Goal: Task Accomplishment & Management: Complete application form

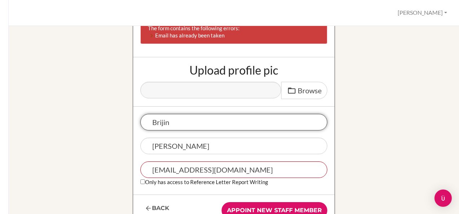
scroll to position [77, 0]
click at [160, 120] on input "Brijin" at bounding box center [233, 122] width 187 height 17
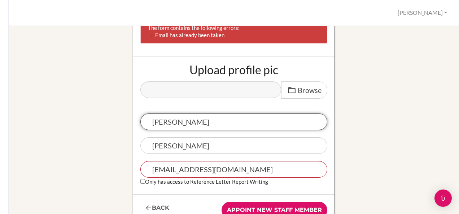
type input "dhannya"
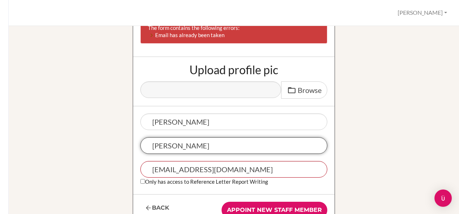
click at [156, 147] on input "Lawrence" at bounding box center [233, 145] width 187 height 17
type input "nair"
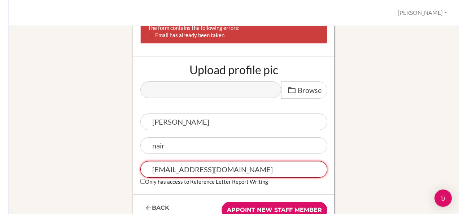
click at [160, 174] on input "[EMAIL_ADDRESS][DOMAIN_NAME]" at bounding box center [233, 169] width 187 height 17
type input "[PERSON_NAME][EMAIL_ADDRESS][DOMAIN_NAME]"
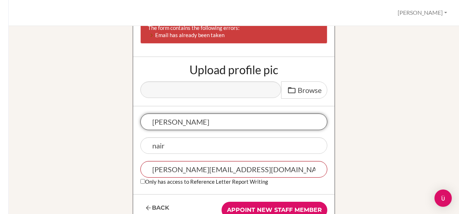
click at [150, 125] on input "dhannya" at bounding box center [233, 122] width 187 height 17
type input "Dhannya"
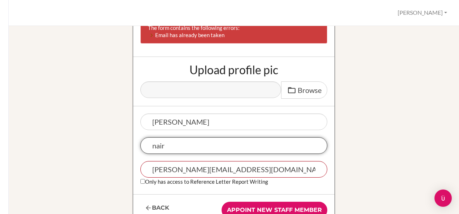
click at [151, 146] on input "nair" at bounding box center [233, 145] width 187 height 17
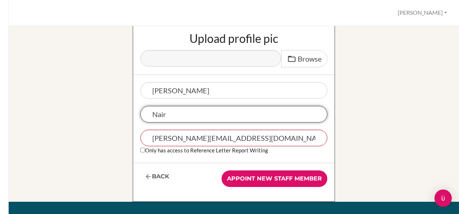
scroll to position [109, 0]
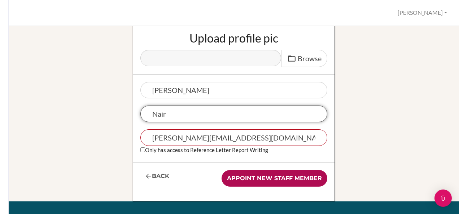
type input "Nair"
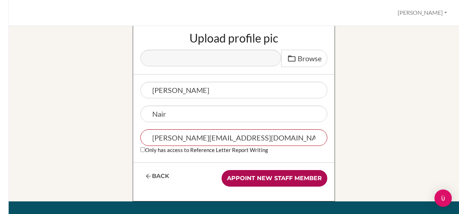
click at [244, 176] on input "Appoint new staff member" at bounding box center [275, 178] width 106 height 17
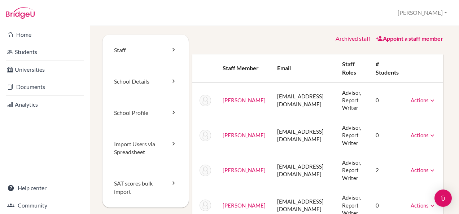
click at [395, 39] on link "Appoint a staff member" at bounding box center [409, 38] width 67 height 7
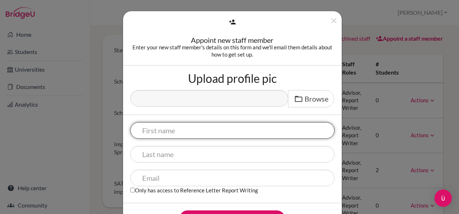
click at [192, 129] on input "text" at bounding box center [232, 130] width 204 height 17
click at [153, 135] on input "text" at bounding box center [232, 130] width 204 height 17
paste input "Shobhana Dutta"
type input "Shobhana Dutta"
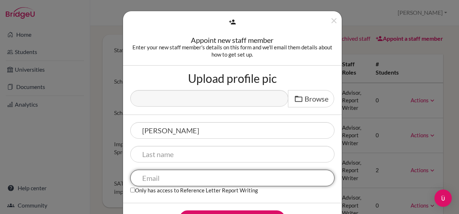
click at [153, 183] on input "text" at bounding box center [232, 178] width 204 height 17
paste input "Shobhana Dutta"
type input "Shobhana Dutta"
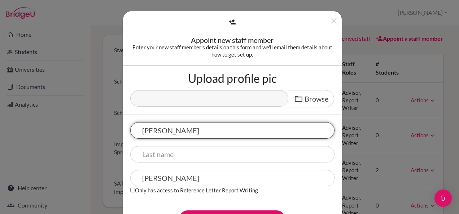
click at [178, 129] on input "Shobhana Dutta" at bounding box center [232, 130] width 204 height 17
type input "Shobhana"
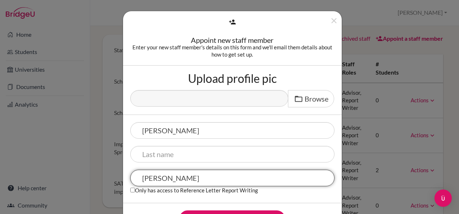
click at [176, 183] on input "Shobhana Dutta" at bounding box center [232, 178] width 204 height 17
type input "Shobhana"
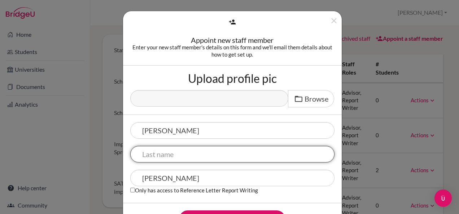
click at [154, 158] on input "text" at bounding box center [232, 154] width 204 height 17
paste input "Dutta"
type input "Dutta"
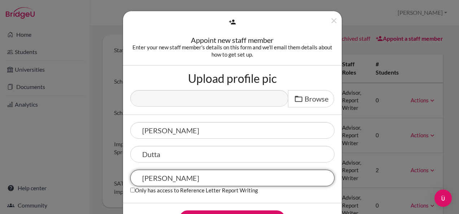
click at [202, 181] on input "Shobhana" at bounding box center [232, 178] width 204 height 17
click at [144, 178] on input "Shobhana@misdoha.com" at bounding box center [232, 178] width 204 height 17
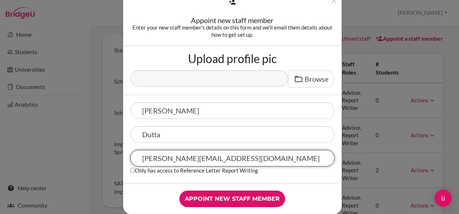
scroll to position [21, 0]
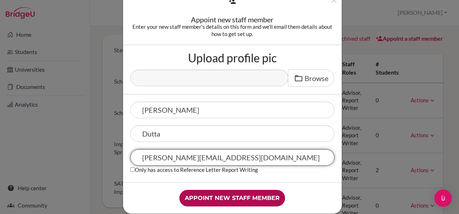
type input "shobhana@misdoha.com"
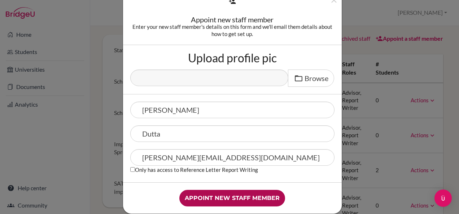
click at [197, 196] on input "Appoint new staff member" at bounding box center [232, 198] width 106 height 17
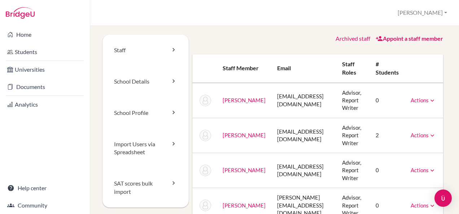
click at [387, 38] on link "Appoint a staff member" at bounding box center [409, 38] width 67 height 7
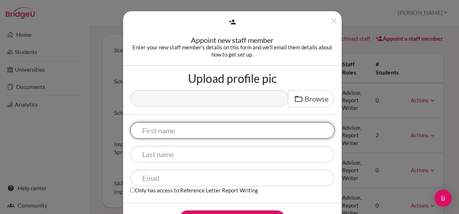
click at [165, 135] on input "text" at bounding box center [232, 130] width 204 height 17
paste input "MEHNAZ DAROGE"
click at [179, 132] on input "MEHNAZ DAROGE" at bounding box center [232, 130] width 204 height 17
type input "MEHNAZ DAROGE"
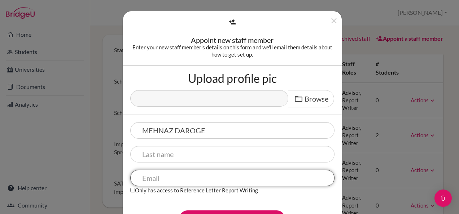
click at [155, 183] on input "text" at bounding box center [232, 178] width 204 height 17
paste input "MEHNAZ DAROGE"
click at [175, 178] on input "MEHNAZ DAROGE" at bounding box center [232, 178] width 204 height 17
type input "MEHNAZ"
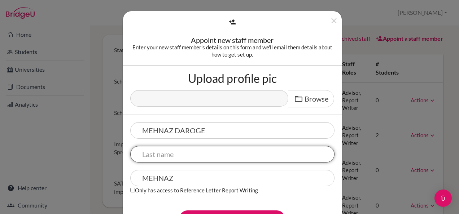
click at [151, 154] on input "text" at bounding box center [232, 154] width 204 height 17
paste input "DAROGE"
type input "DAROGE"
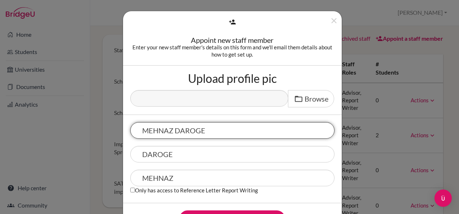
click at [188, 132] on input "MEHNAZ DAROGE" at bounding box center [232, 130] width 204 height 17
type input "MEHNAZ"
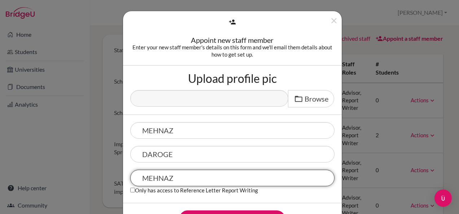
click at [182, 178] on input "MEHNAZ" at bounding box center [232, 178] width 204 height 17
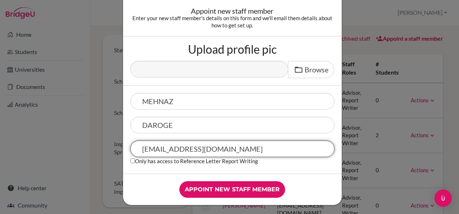
scroll to position [31, 0]
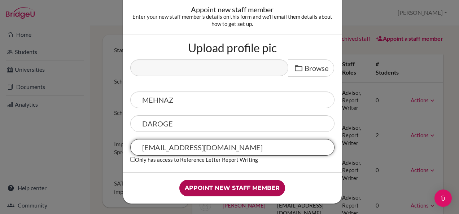
type input "MEHNAZ@misdoha.com"
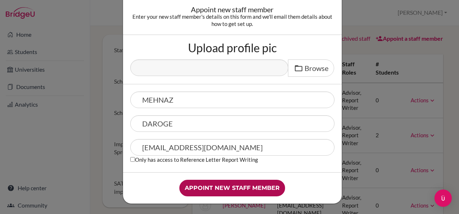
click at [188, 191] on input "Appoint new staff member" at bounding box center [232, 188] width 106 height 17
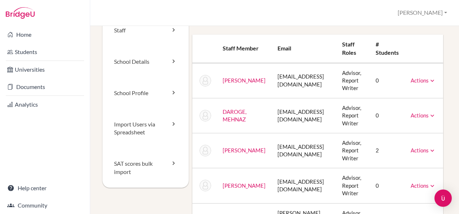
scroll to position [19, 0]
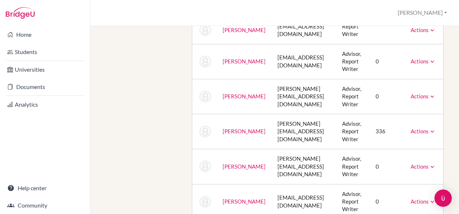
click at [213, 160] on td at bounding box center [204, 166] width 25 height 35
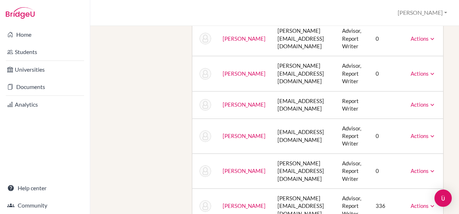
scroll to position [273, 0]
click at [429, 105] on icon at bounding box center [432, 104] width 7 height 7
click at [418, 113] on link "Unarchive" at bounding box center [406, 116] width 57 height 10
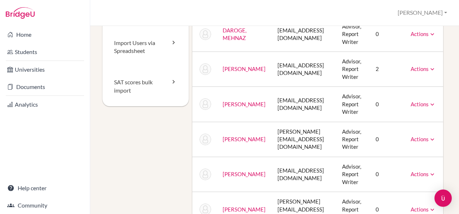
scroll to position [0, 0]
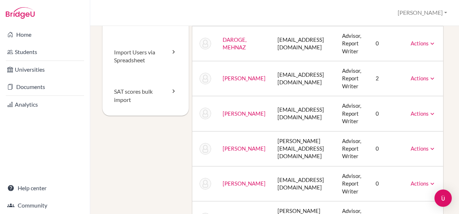
click at [206, 127] on td at bounding box center [204, 113] width 25 height 35
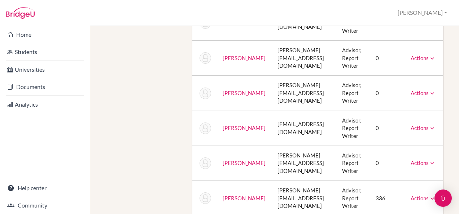
scroll to position [253, 0]
click at [429, 56] on icon at bounding box center [432, 57] width 7 height 7
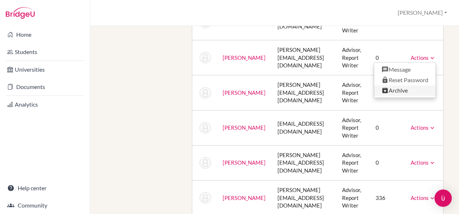
click at [393, 93] on link "Archive" at bounding box center [404, 91] width 61 height 10
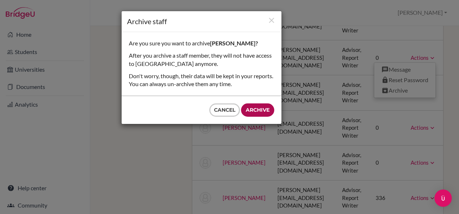
click at [262, 109] on input "Archive" at bounding box center [257, 110] width 33 height 13
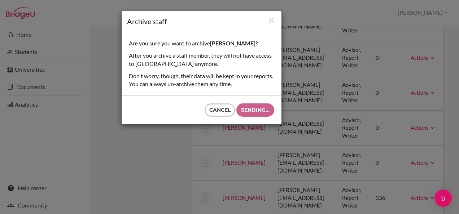
type input "Archive"
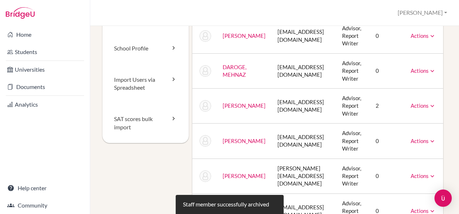
scroll to position [0, 0]
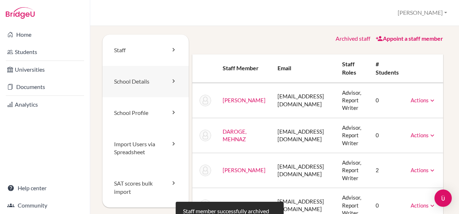
click at [145, 84] on link "School Details" at bounding box center [145, 81] width 86 height 31
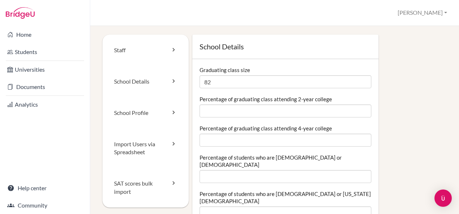
scroll to position [60, 0]
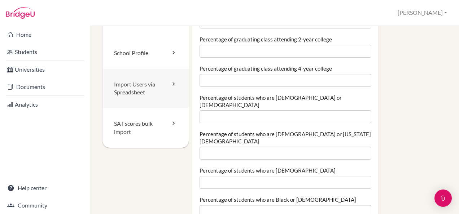
click at [139, 92] on link "Import Users via Spreadsheet" at bounding box center [145, 89] width 86 height 40
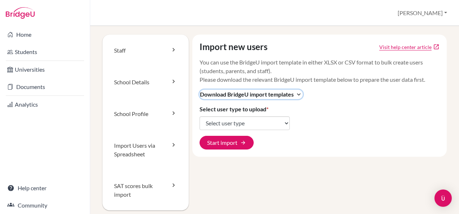
click at [295, 95] on icon "expand_more" at bounding box center [298, 94] width 7 height 7
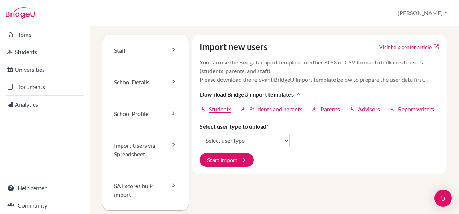
click at [216, 114] on span "Students" at bounding box center [220, 109] width 22 height 9
click at [271, 114] on span "Students and parents" at bounding box center [275, 109] width 53 height 9
